Goal: Task Accomplishment & Management: Manage account settings

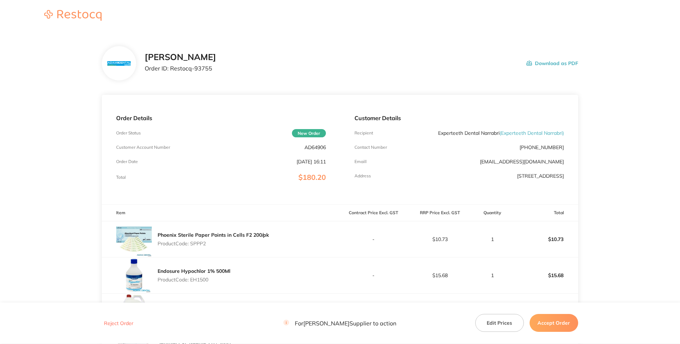
click at [311, 150] on p "AD64906" at bounding box center [315, 147] width 21 height 6
click at [312, 150] on p "AD64906" at bounding box center [315, 147] width 21 height 6
click at [216, 72] on p "Order ID: Restocq- 93755" at bounding box center [181, 68] width 72 height 6
click at [126, 180] on p "Total" at bounding box center [121, 177] width 10 height 5
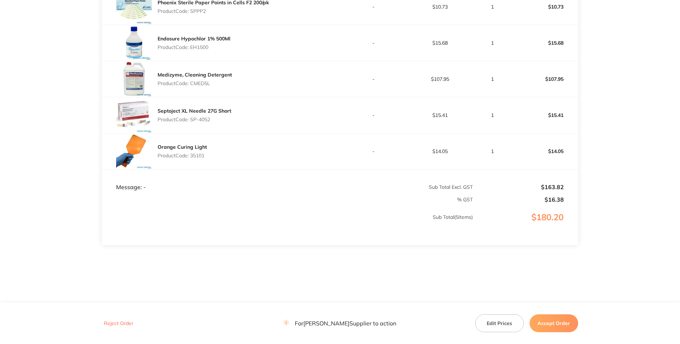
scroll to position [104, 0]
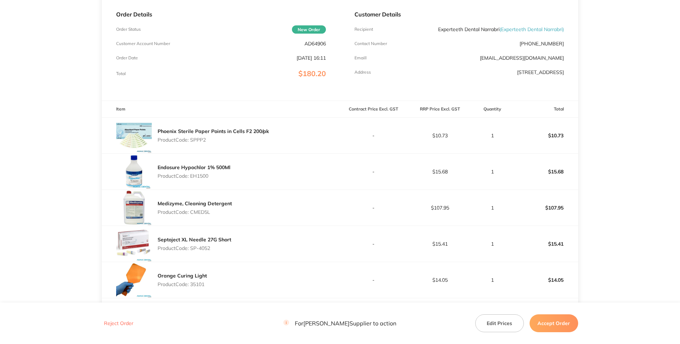
click at [198, 143] on p "Product Code: SPPP2" at bounding box center [214, 140] width 112 height 6
click at [407, 9] on section "[PERSON_NAME] Order ID: Restocq- 93755 Download as PDF Order Details Order Stat…" at bounding box center [340, 179] width 476 height 503
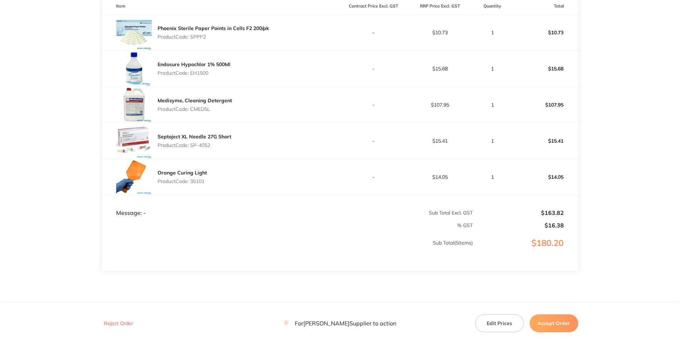
click at [204, 76] on p "Product Code: EH1500" at bounding box center [194, 73] width 73 height 6
click at [201, 115] on div "Medizyme, Cleaning Detergent Product Code: CMED5L" at bounding box center [195, 105] width 74 height 20
click at [200, 112] on p "Product Code: CMED5L" at bounding box center [195, 109] width 74 height 6
click at [208, 148] on p "Product Code: SP-4052" at bounding box center [195, 145] width 74 height 6
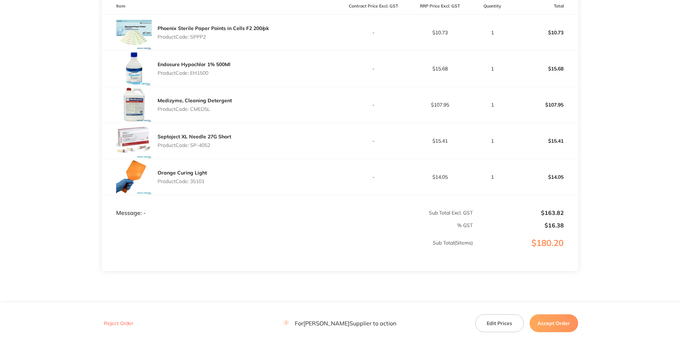
drag, startPoint x: 215, startPoint y: 198, endPoint x: 193, endPoint y: 198, distance: 21.8
click at [193, 148] on p "Product Code: SP-4052" at bounding box center [195, 145] width 74 height 6
click at [196, 184] on p "Product Code: 35101" at bounding box center [182, 181] width 49 height 6
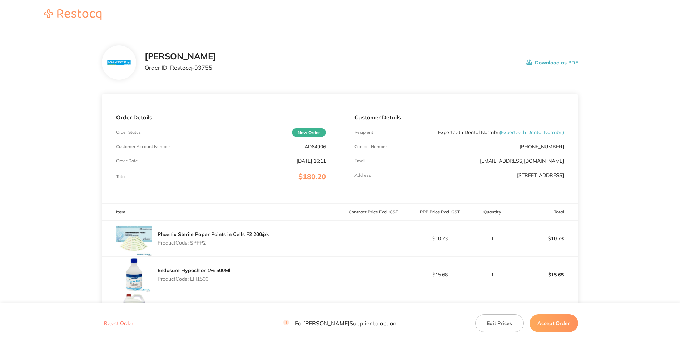
scroll to position [0, 0]
drag, startPoint x: 184, startPoint y: 94, endPoint x: 137, endPoint y: 95, distance: 47.2
click at [145, 72] on p "Order ID: Restocq- 93755" at bounding box center [181, 68] width 72 height 6
click at [561, 65] on div "[PERSON_NAME] Order ID: Restocq- 93755 Download as PDF" at bounding box center [340, 63] width 476 height 34
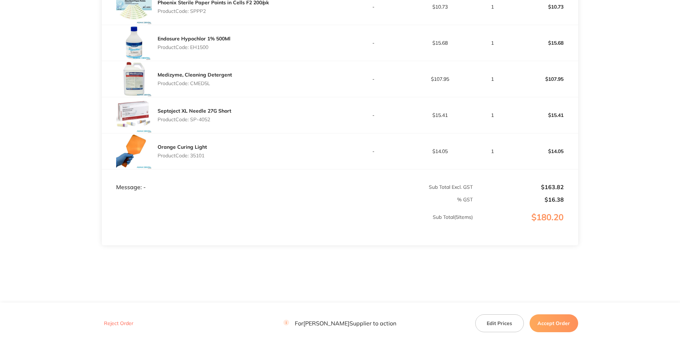
click at [555, 319] on button "Accept Order" at bounding box center [554, 323] width 49 height 18
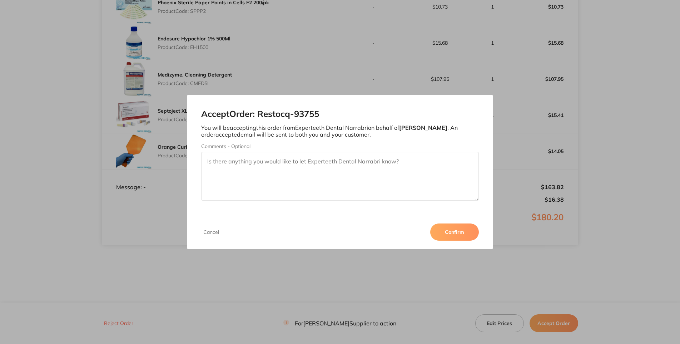
click at [479, 241] on button "Confirm" at bounding box center [455, 231] width 49 height 17
